Goal: Book appointment/travel/reservation

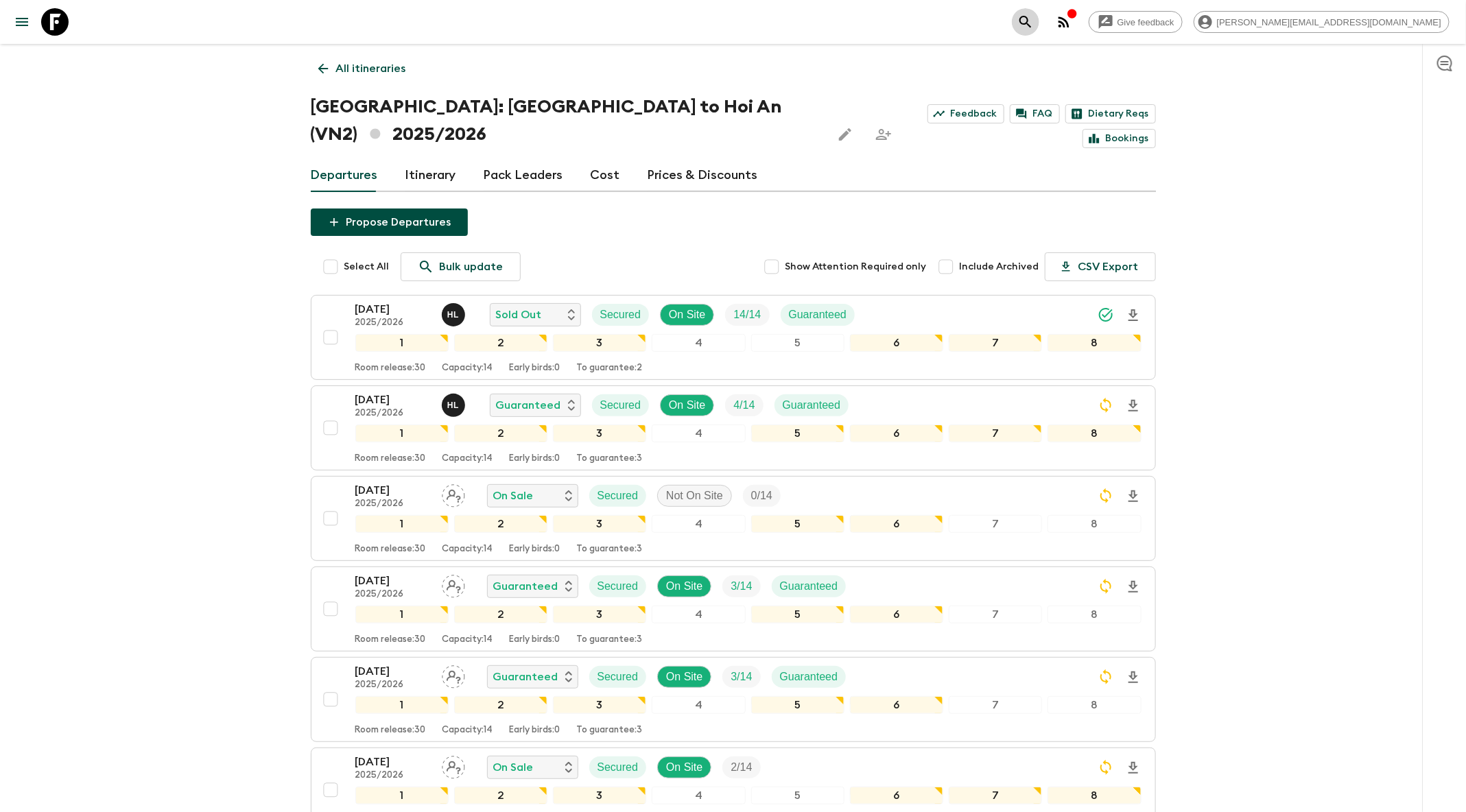
click at [1039, 13] on button "search adventures" at bounding box center [1026, 22] width 28 height 28
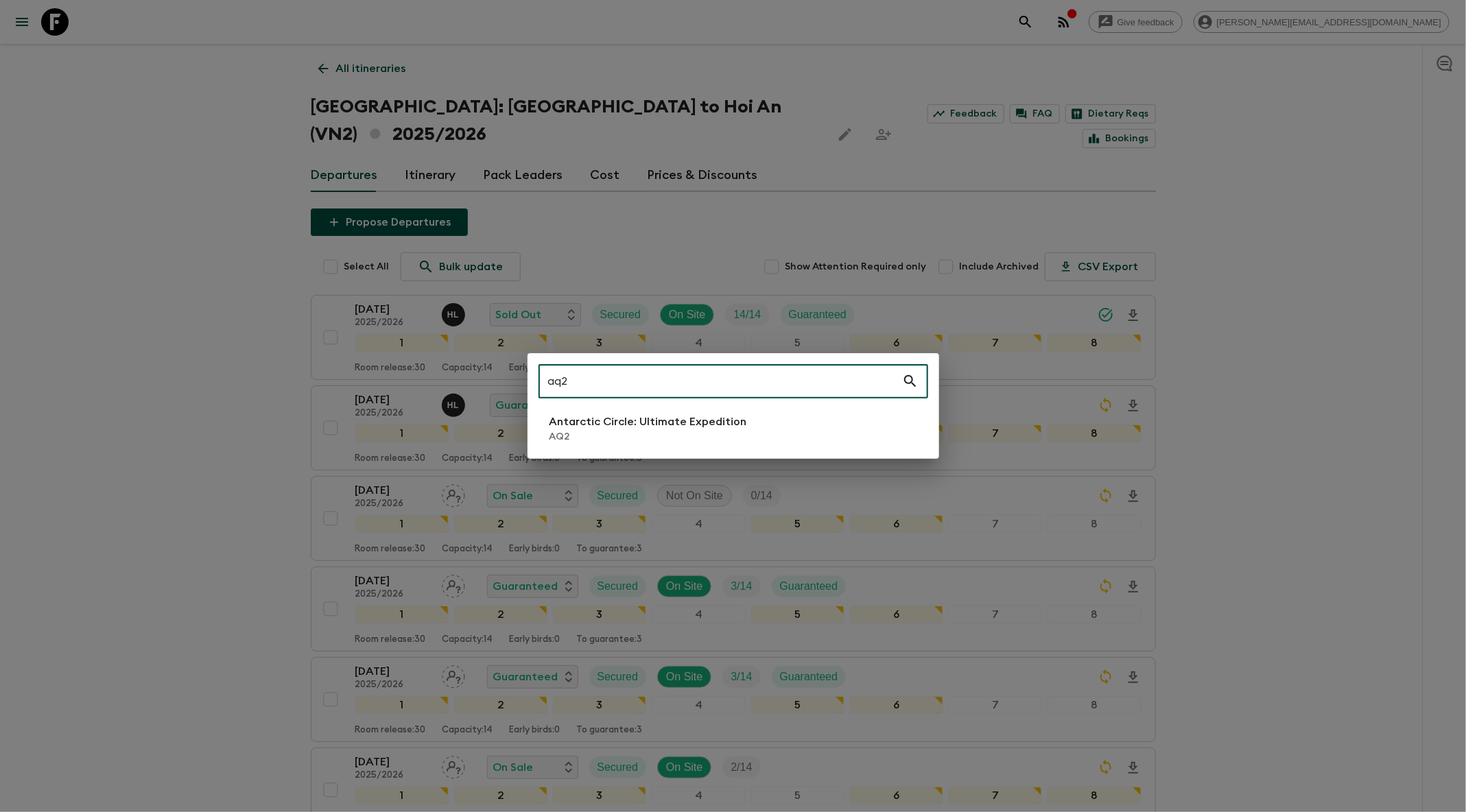
type input "aq2"
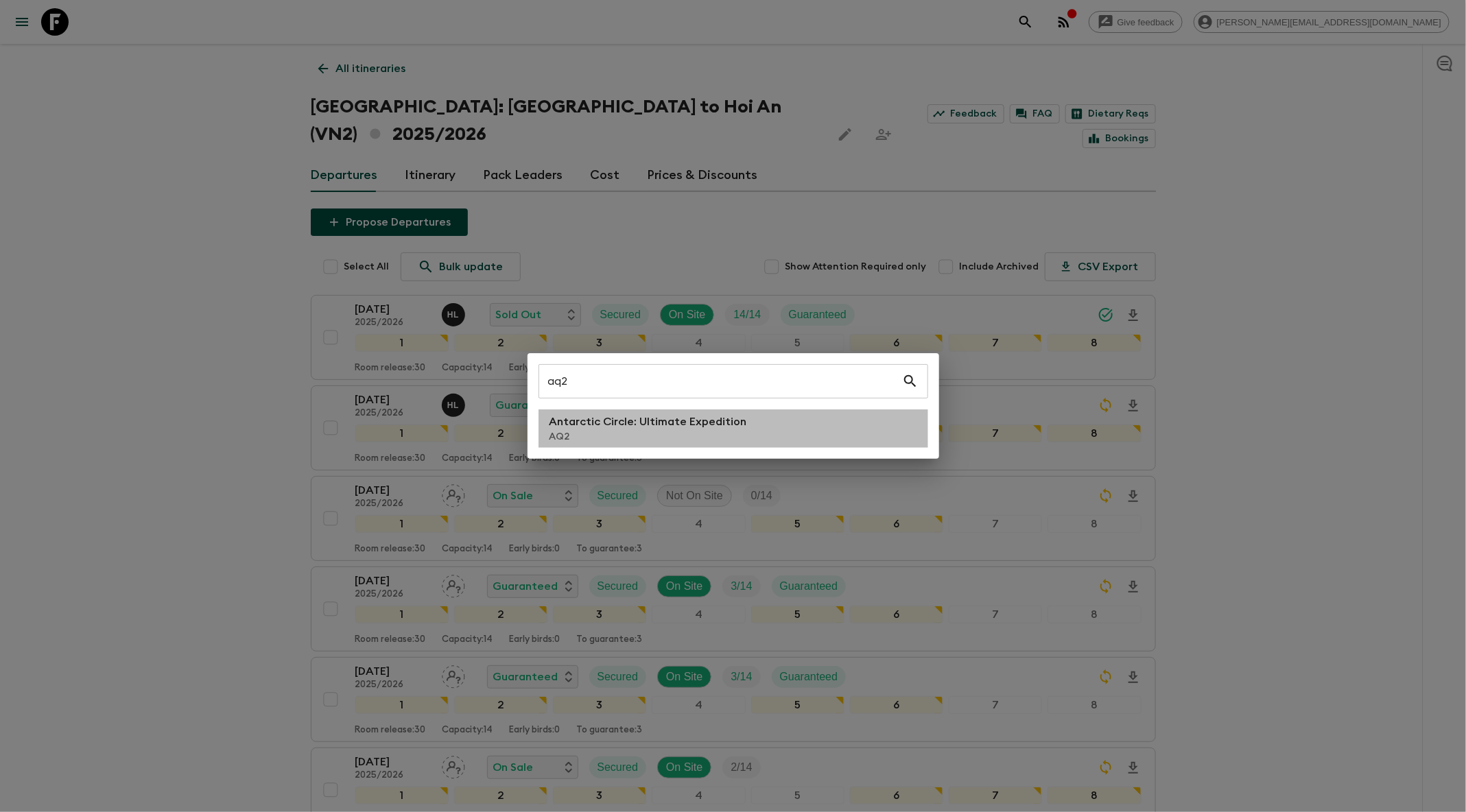
click at [715, 420] on p "Antarctic Circle: Ultimate Expedition" at bounding box center [648, 422] width 198 height 17
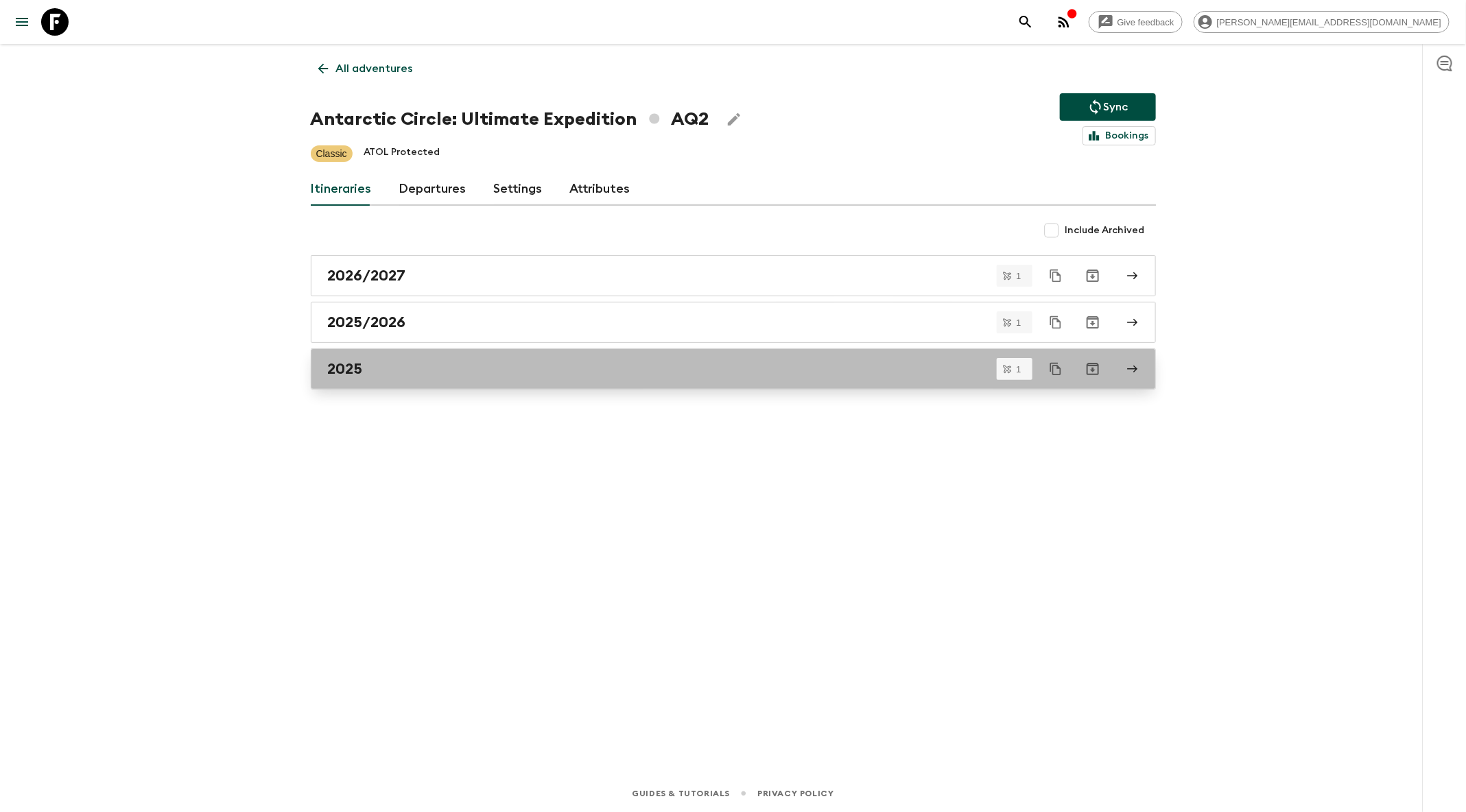
click at [539, 353] on link "2025" at bounding box center [733, 369] width 845 height 41
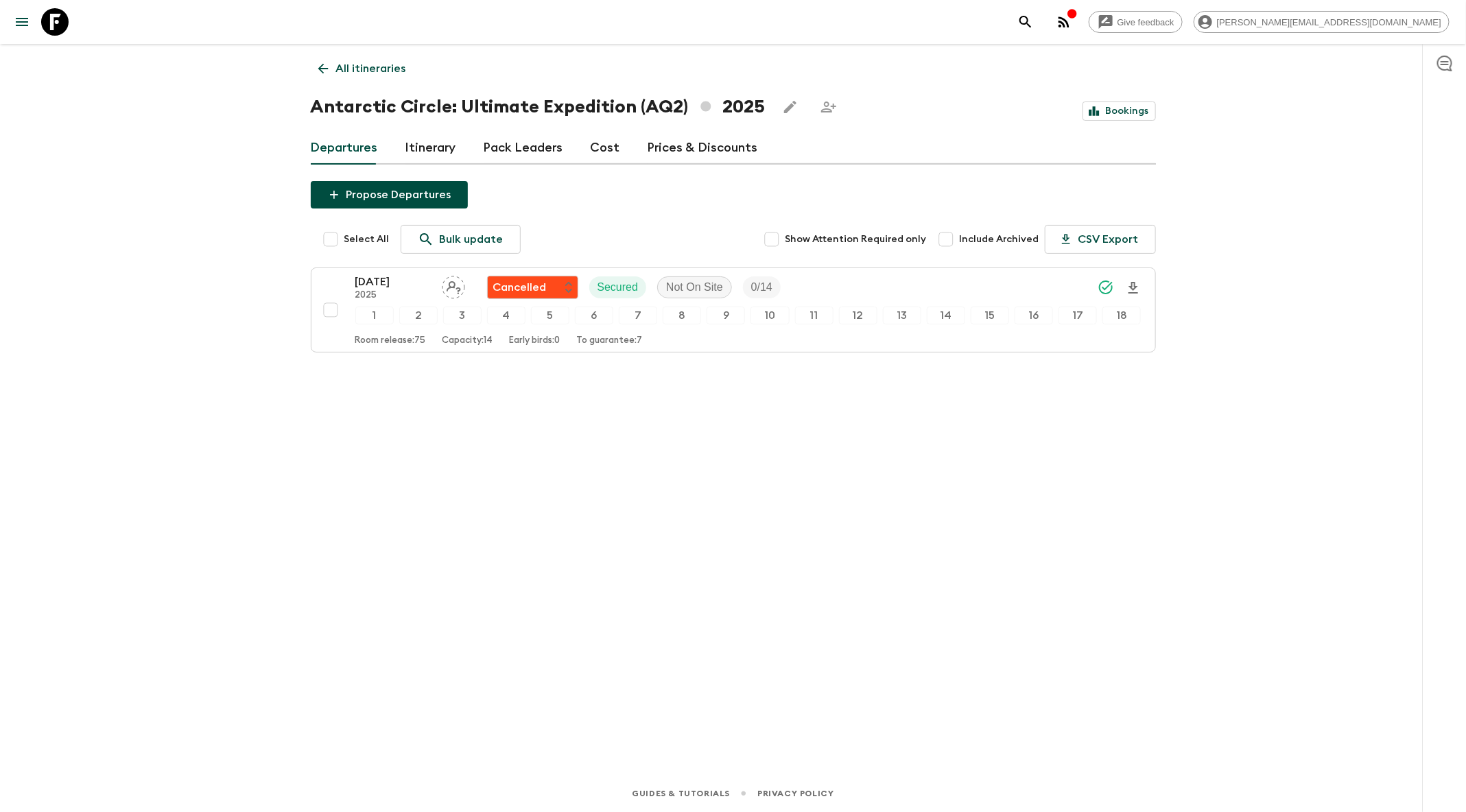
click at [324, 71] on icon at bounding box center [323, 68] width 15 height 15
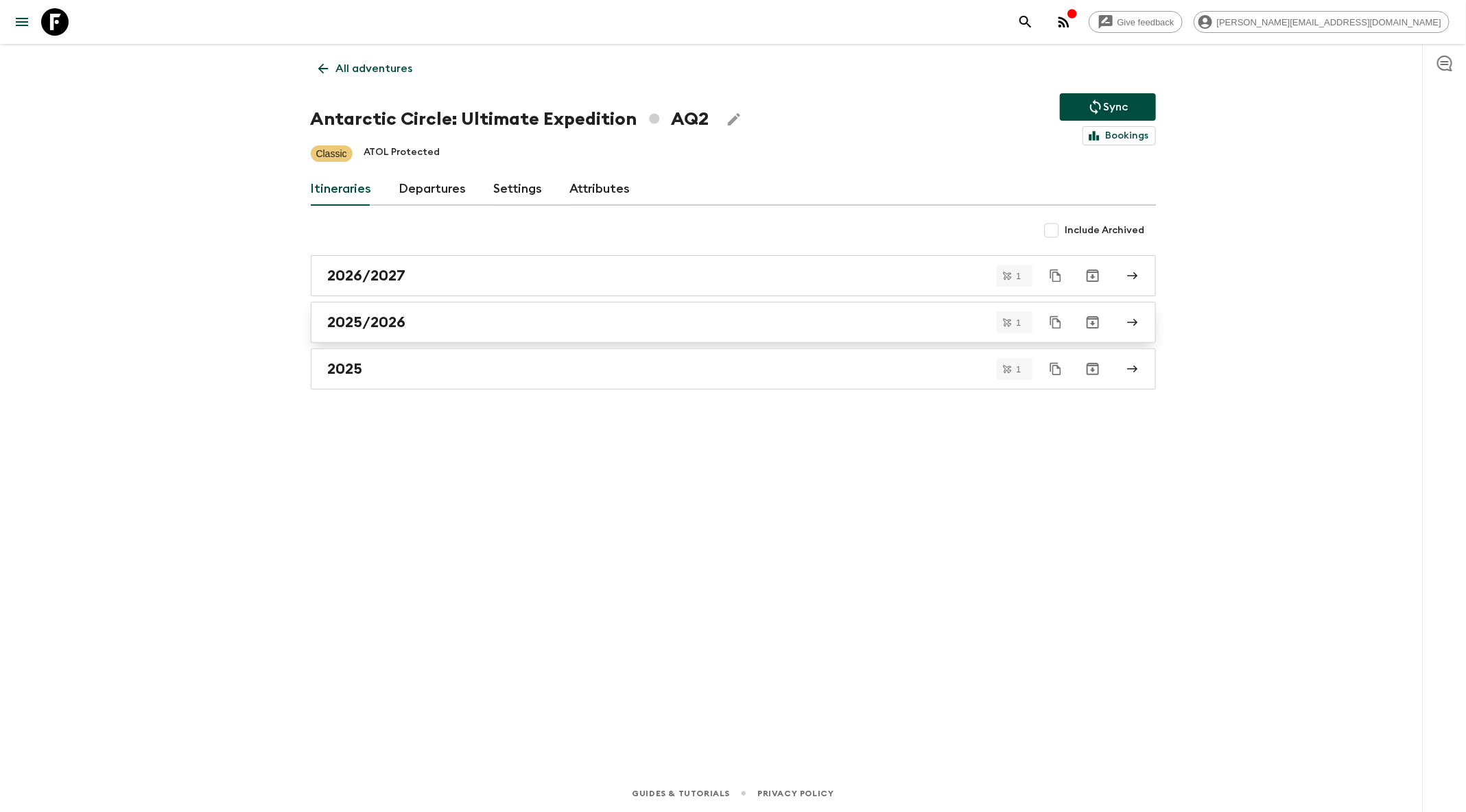
click at [500, 317] on div "2025/2026" at bounding box center [720, 322] width 785 height 18
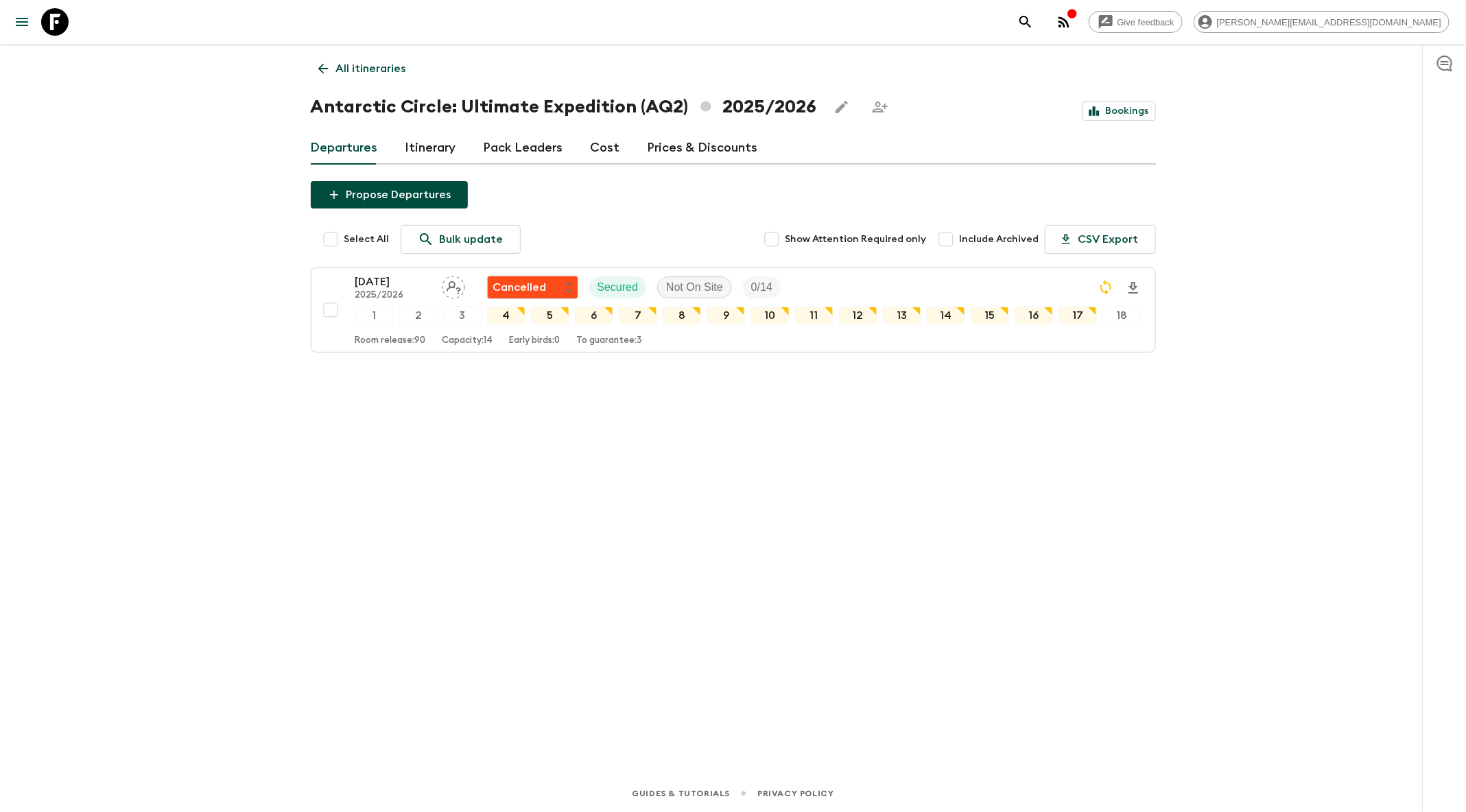
click at [322, 59] on link "All itineraries" at bounding box center [362, 68] width 103 height 28
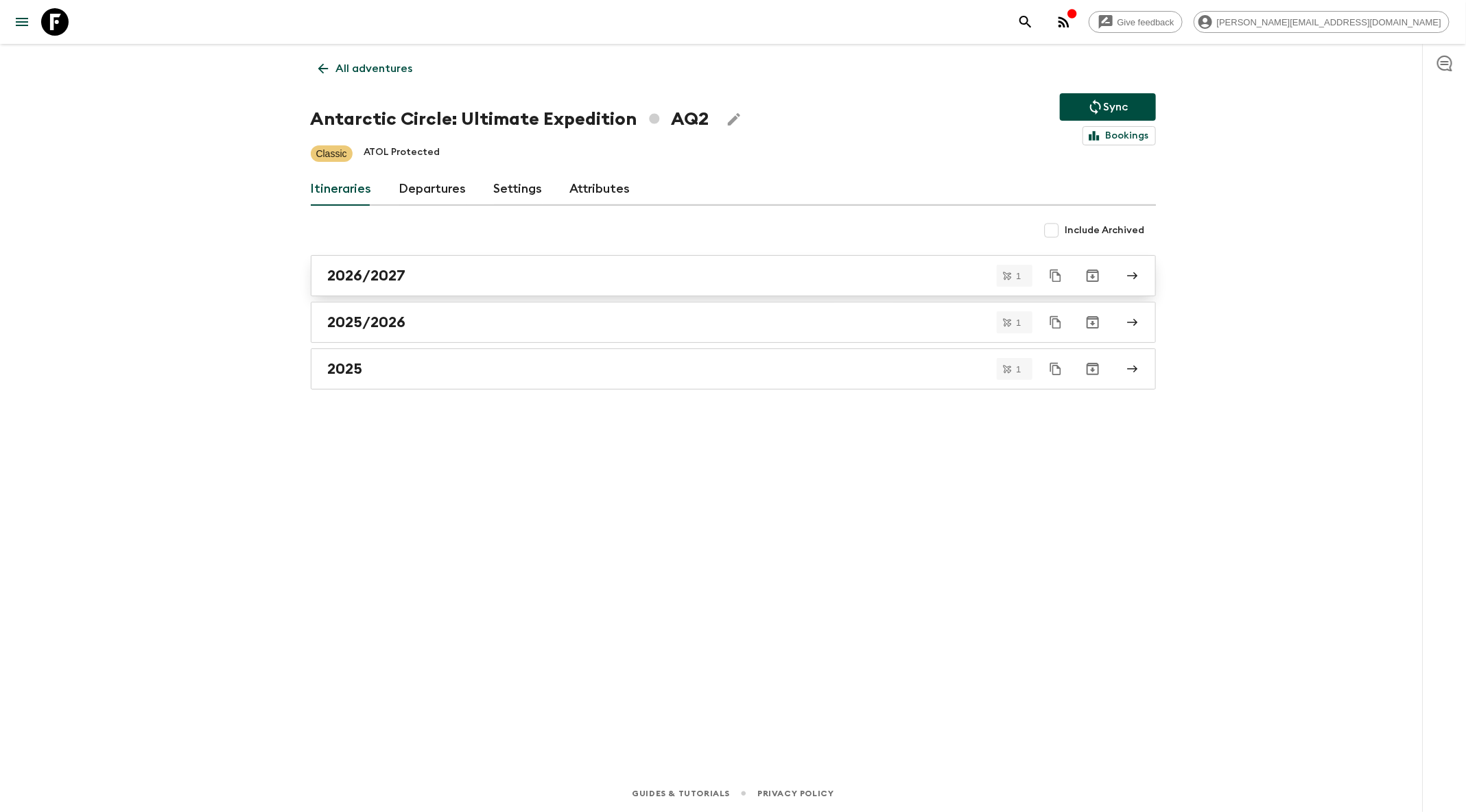
click at [437, 261] on link "2026/2027" at bounding box center [733, 276] width 845 height 41
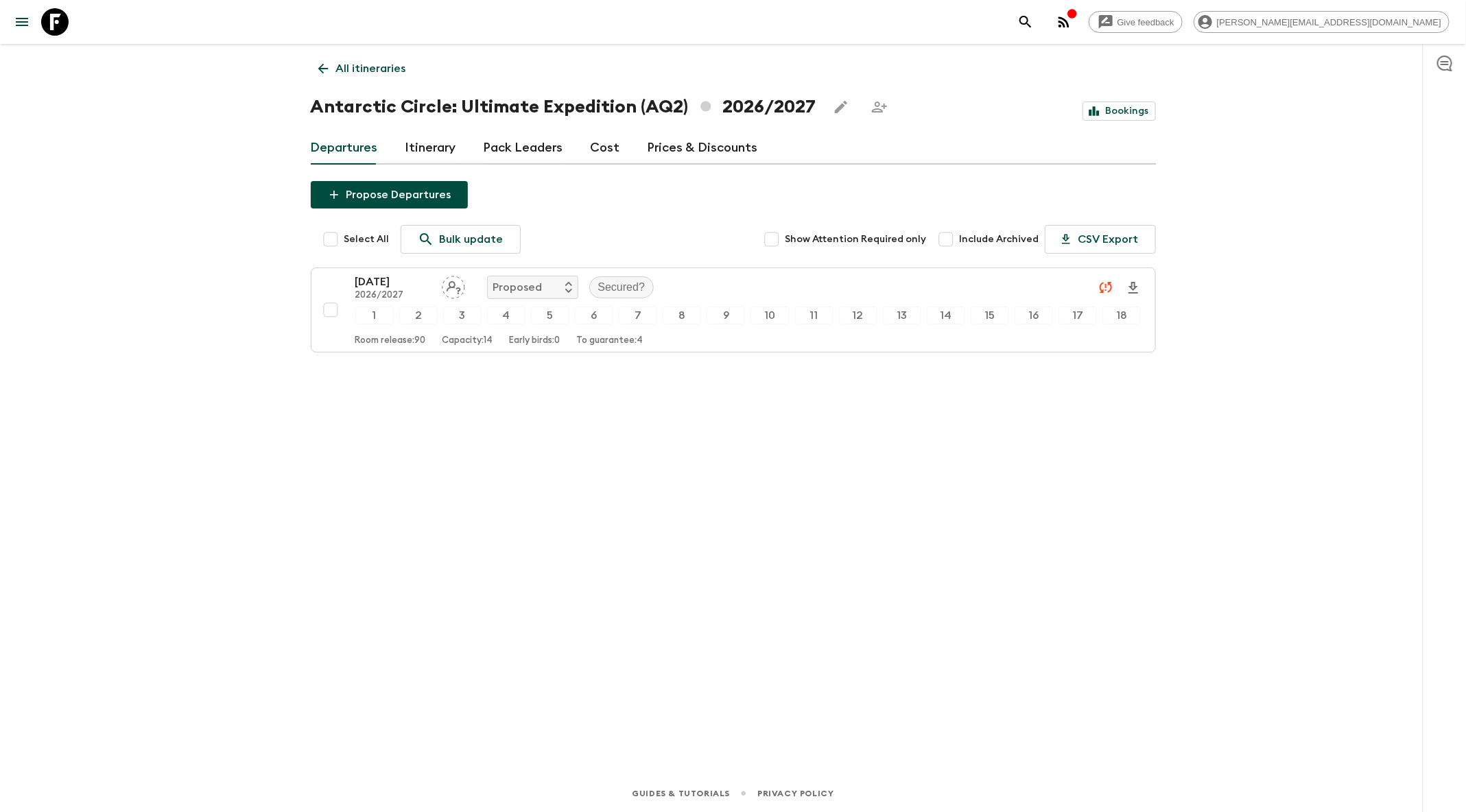
click at [329, 72] on icon at bounding box center [323, 68] width 15 height 15
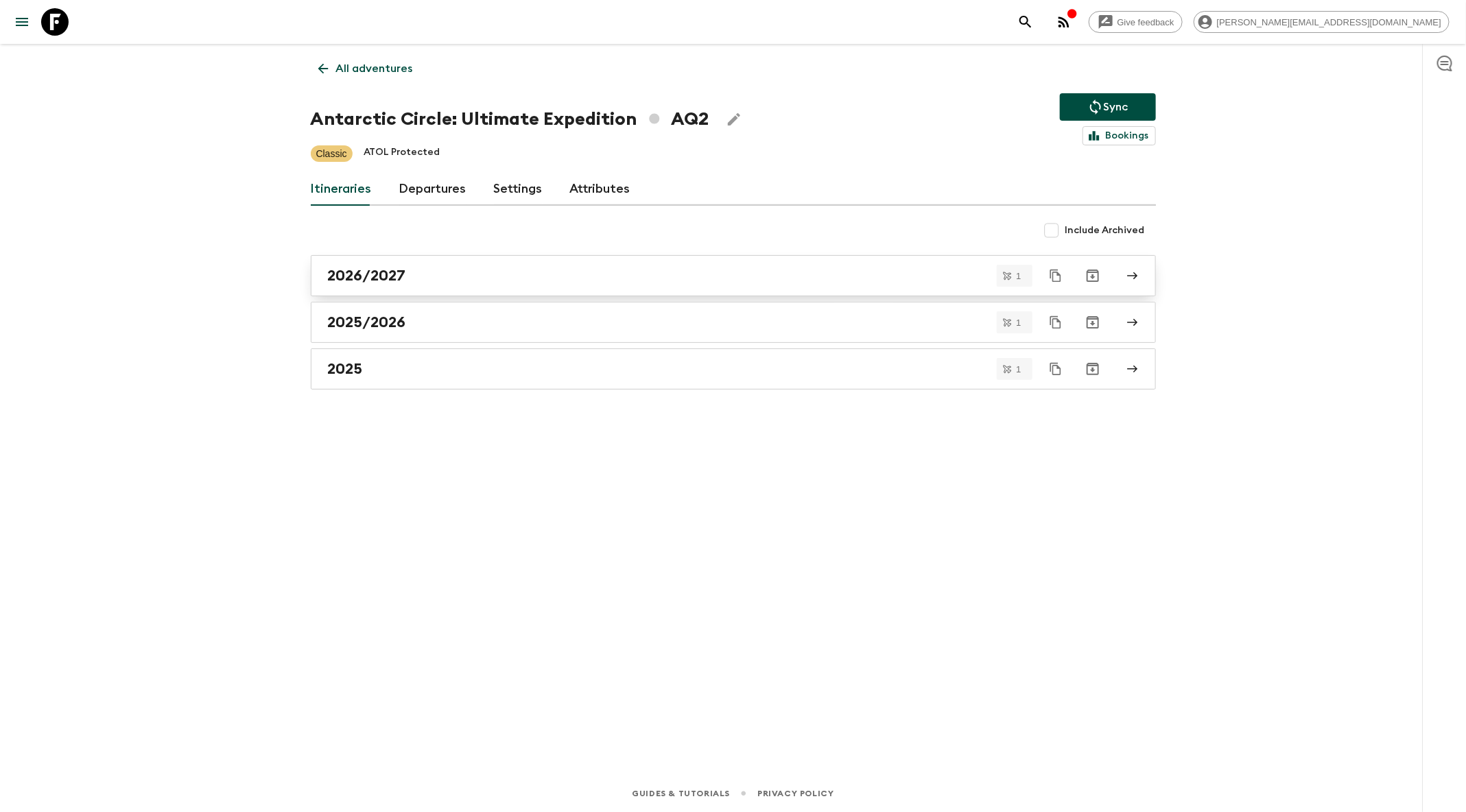
click at [450, 279] on div "2026/2027" at bounding box center [720, 276] width 785 height 18
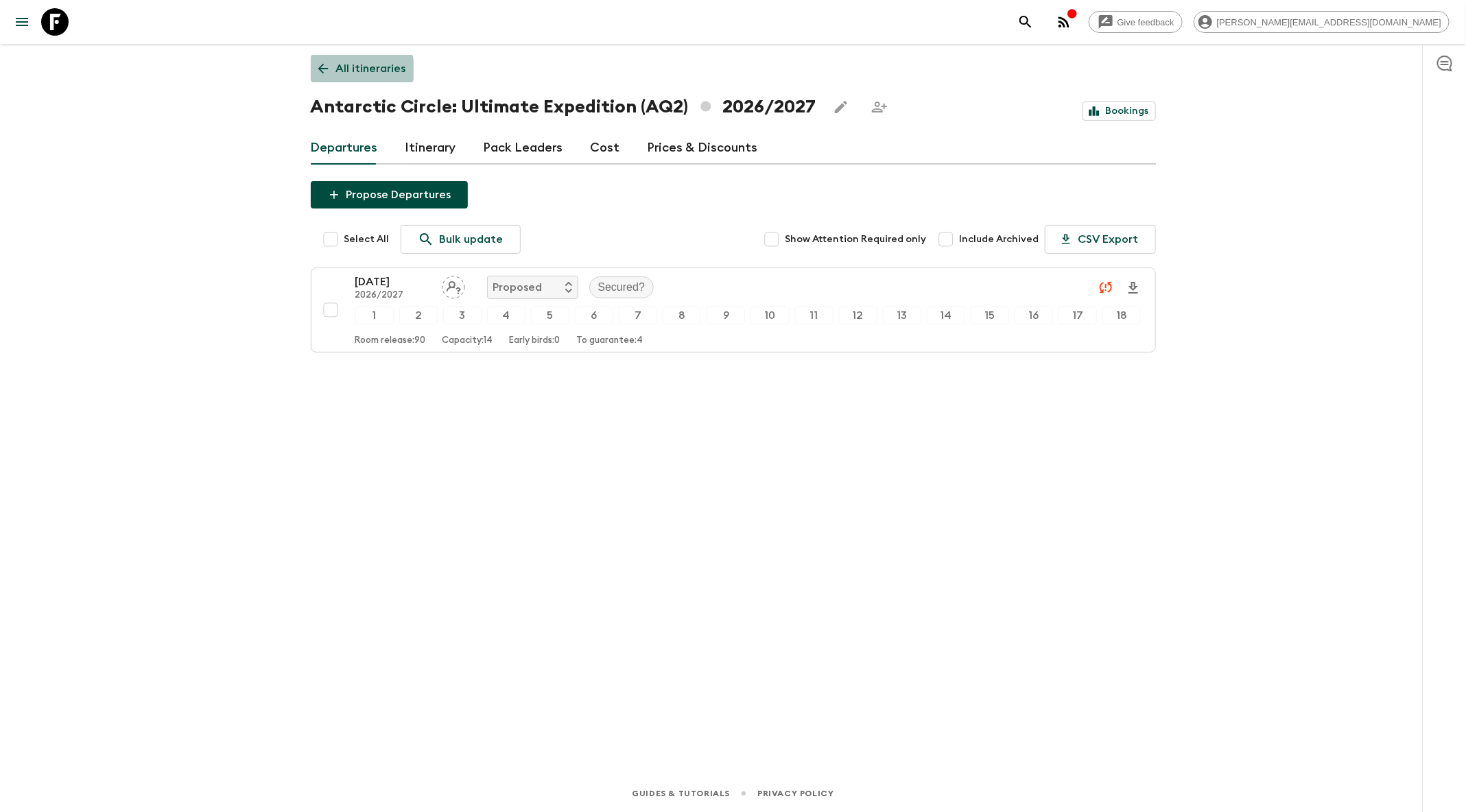
drag, startPoint x: 328, startPoint y: 71, endPoint x: 375, endPoint y: 77, distance: 47.4
click at [328, 71] on icon at bounding box center [323, 68] width 15 height 15
